Goal: Use online tool/utility: Utilize a website feature to perform a specific function

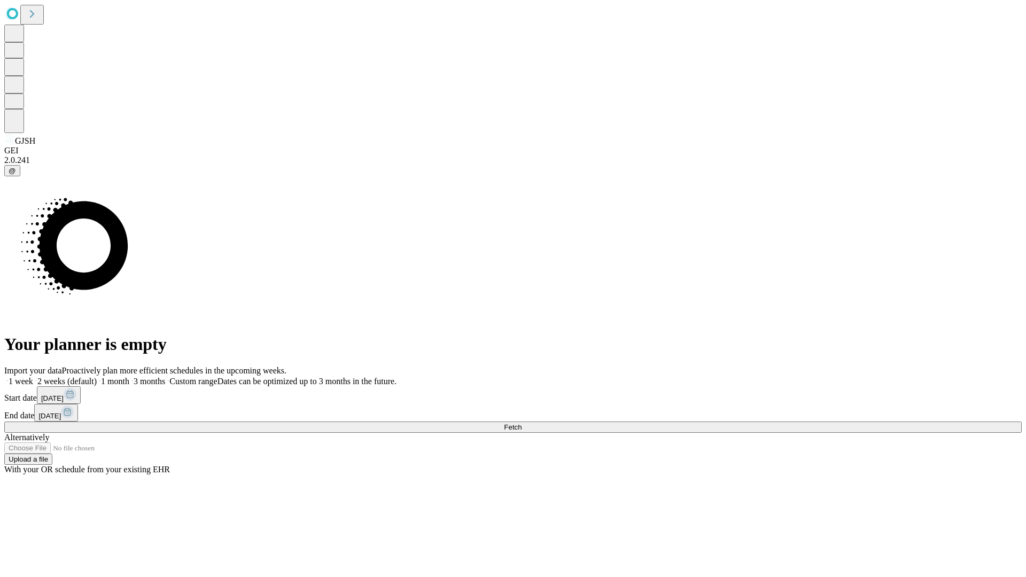
click at [522, 423] on span "Fetch" at bounding box center [513, 427] width 18 height 8
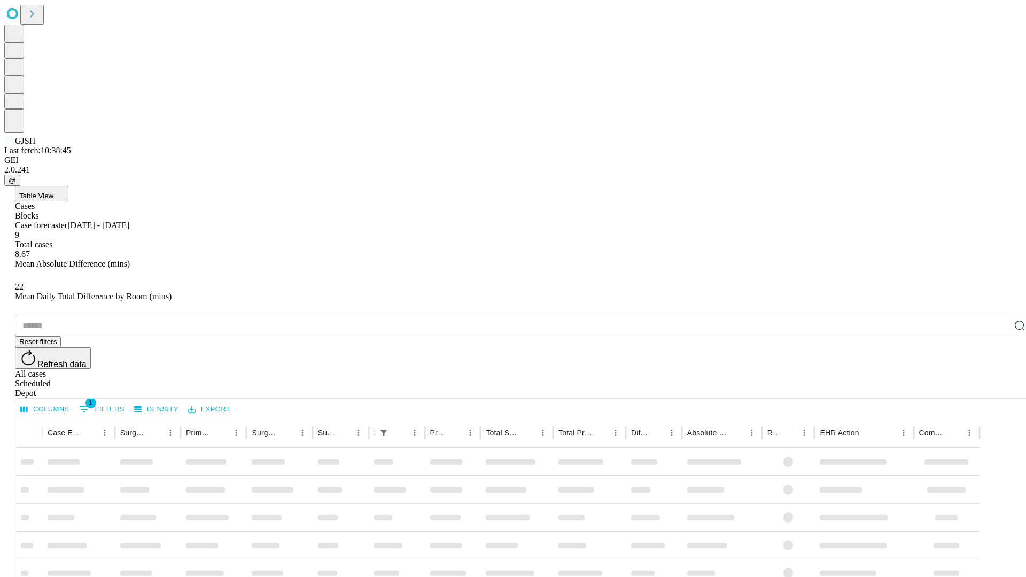
click at [53, 192] on span "Table View" at bounding box center [36, 196] width 34 height 8
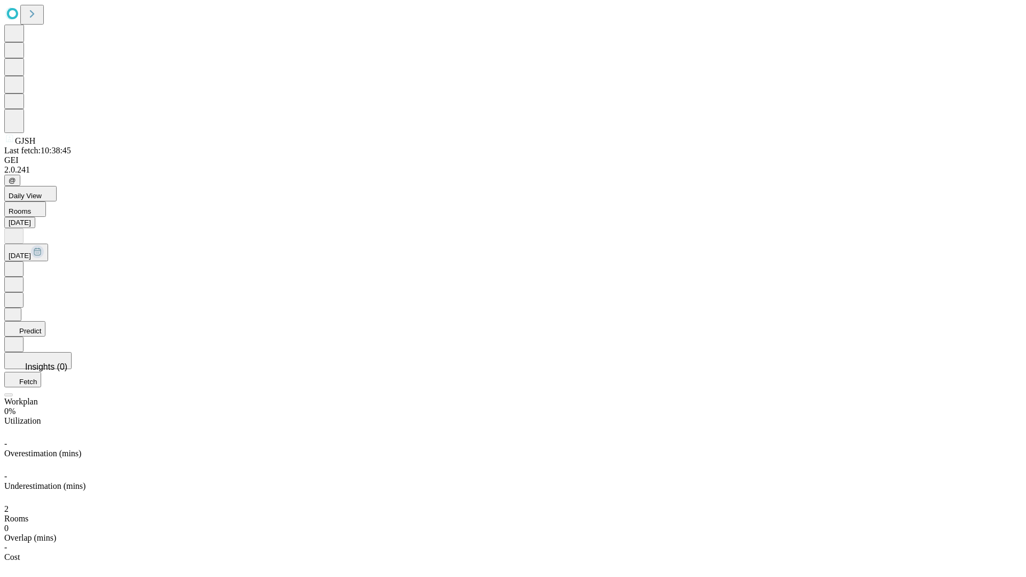
click at [45, 321] on button "Predict" at bounding box center [24, 328] width 41 height 15
